Goal: Find specific page/section: Find specific page/section

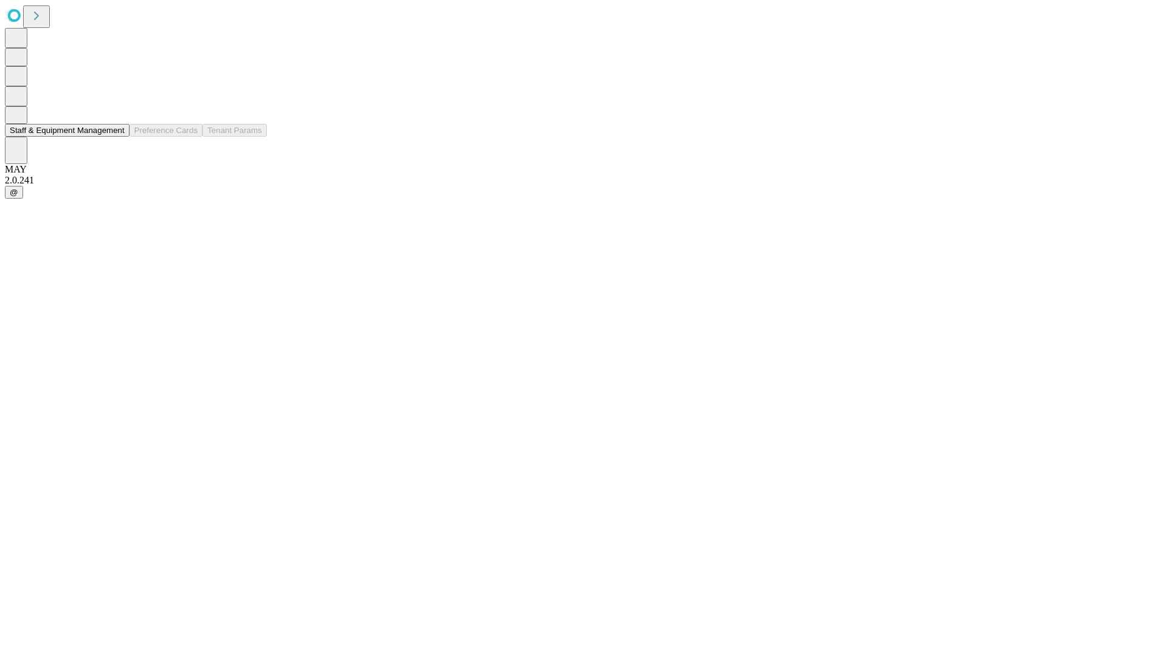
click at [114, 137] on button "Staff & Equipment Management" at bounding box center [67, 130] width 125 height 13
click at [116, 137] on button "Staff & Equipment Management" at bounding box center [67, 130] width 125 height 13
